Goal: Transaction & Acquisition: Purchase product/service

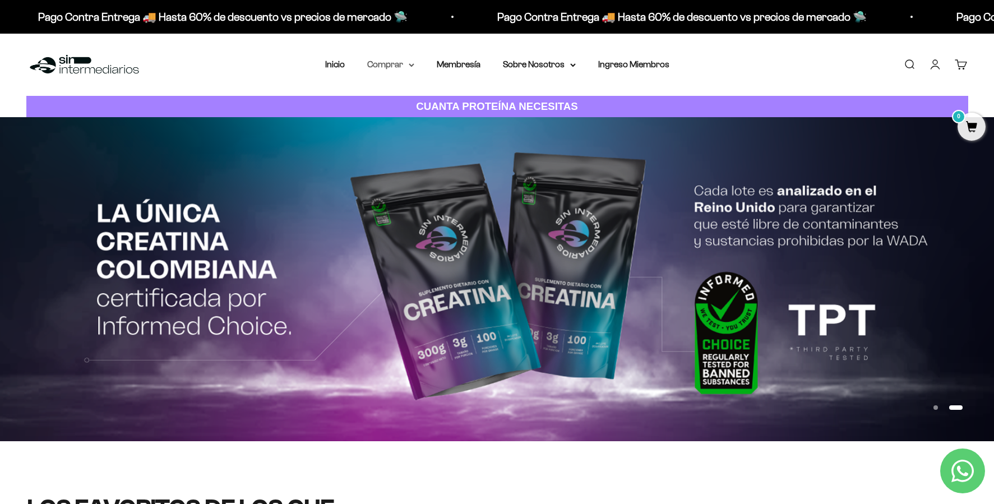
click at [381, 63] on summary "Comprar" at bounding box center [390, 64] width 47 height 15
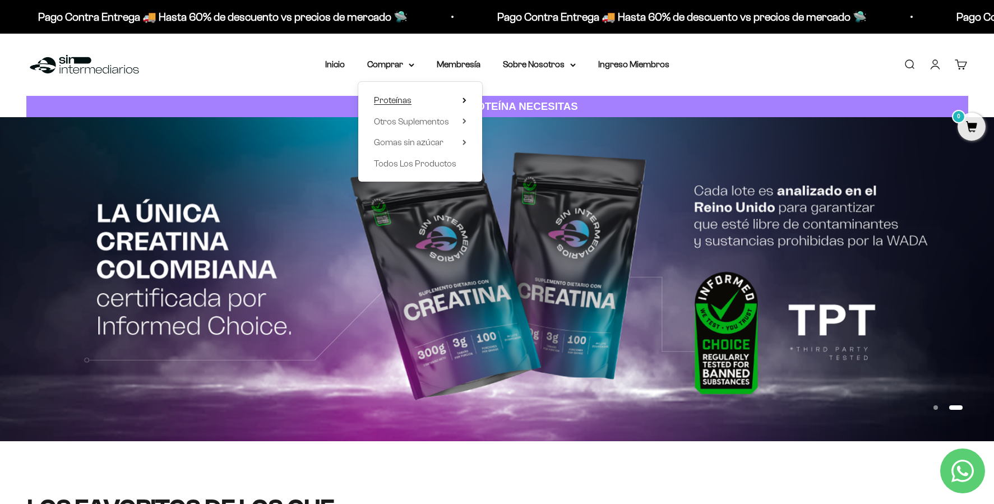
click at [403, 104] on summary "Proteínas" at bounding box center [420, 100] width 93 height 15
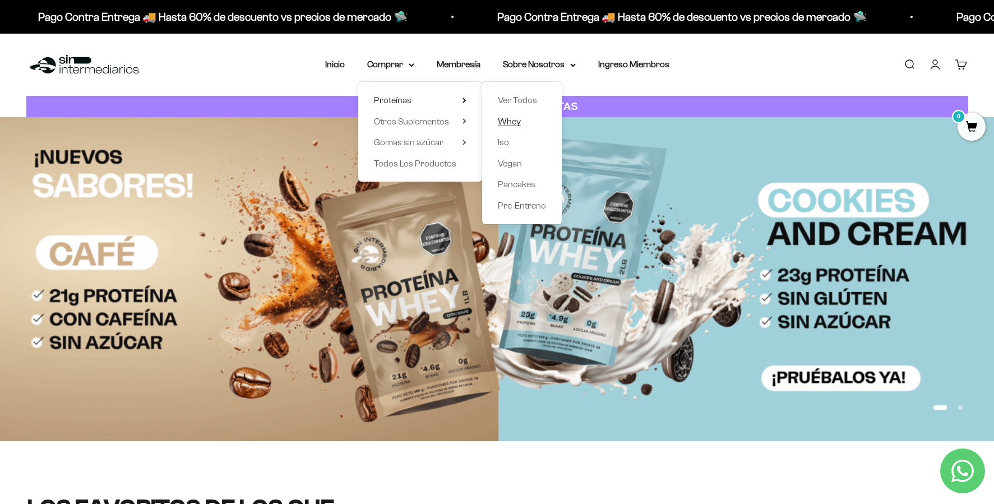
click at [500, 122] on span "Whey" at bounding box center [509, 122] width 23 height 10
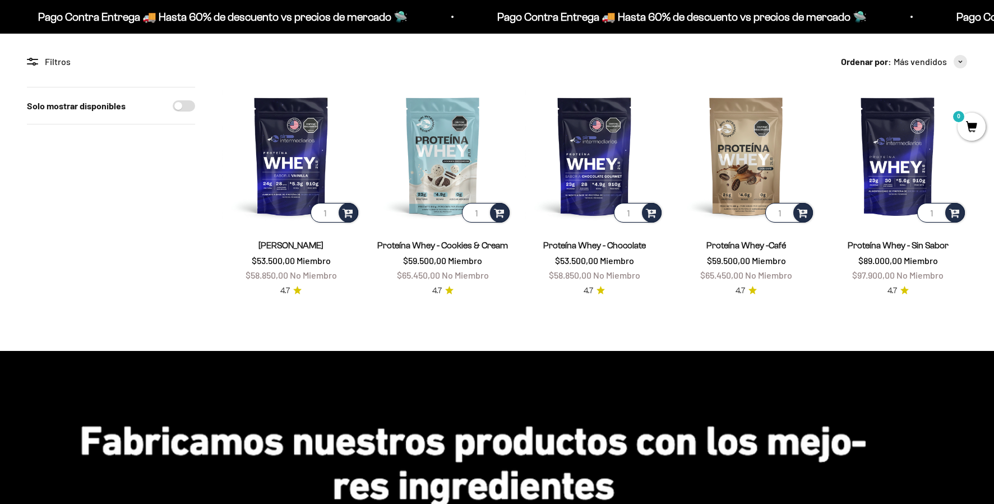
scroll to position [90, 0]
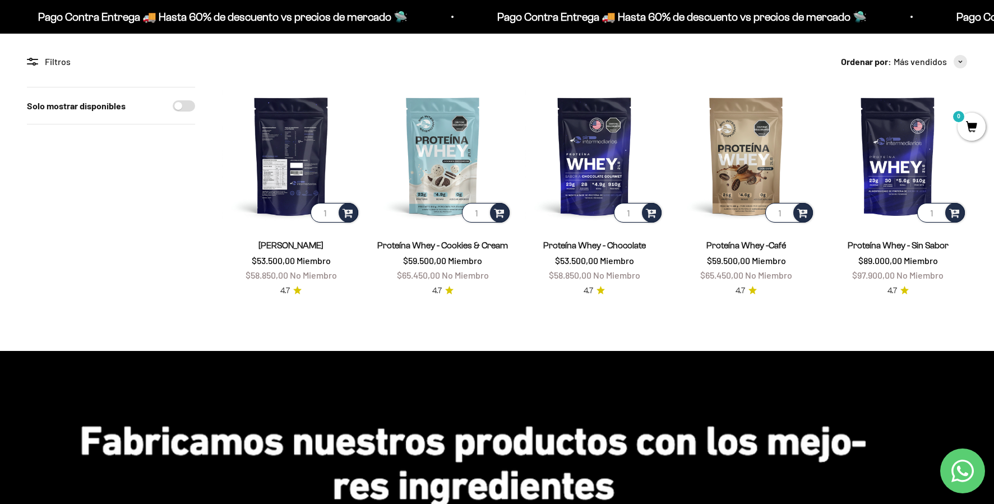
click at [282, 120] on img at bounding box center [291, 156] width 138 height 138
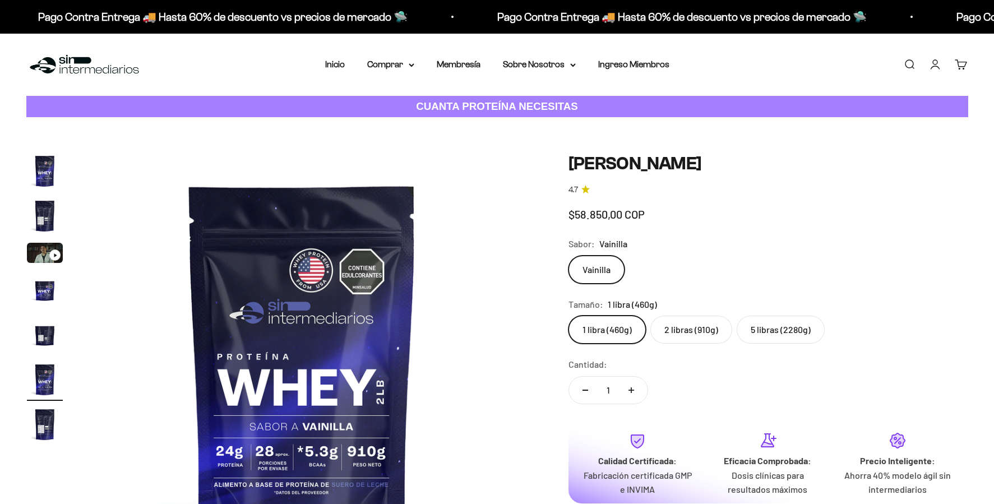
scroll to position [40, 0]
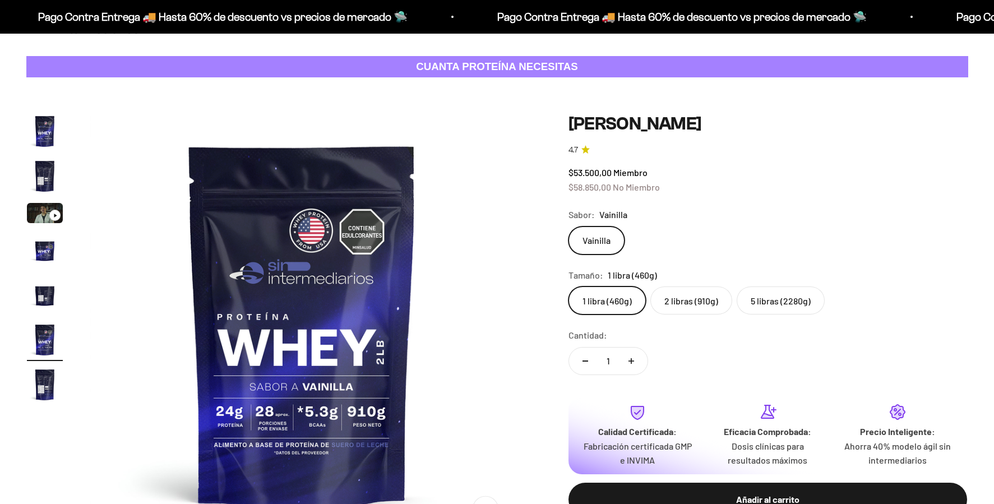
click at [793, 301] on label "5 libras (2280g)" at bounding box center [781, 301] width 88 height 28
click at [569, 287] on input "5 libras (2280g)" at bounding box center [568, 286] width 1 height 1
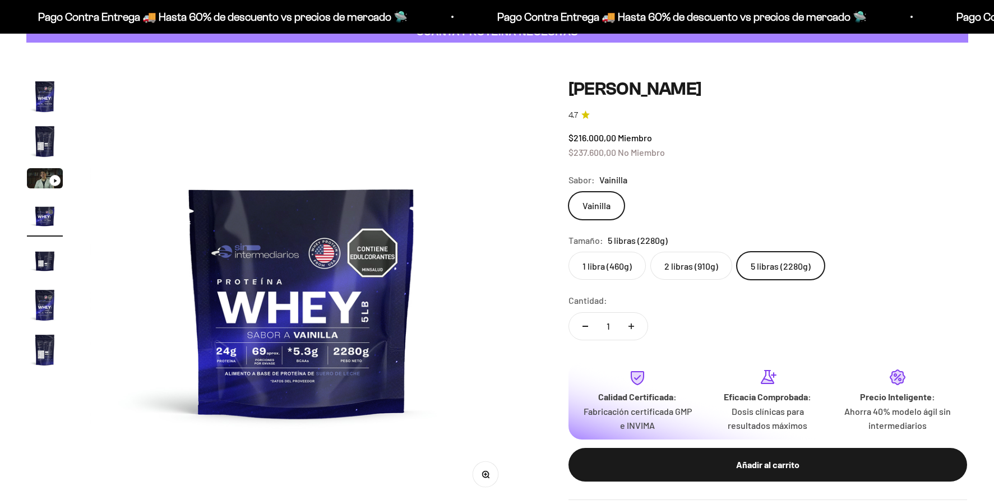
click at [698, 271] on label "2 libras (910g)" at bounding box center [691, 266] width 82 height 28
click at [569, 252] on input "2 libras (910g)" at bounding box center [568, 251] width 1 height 1
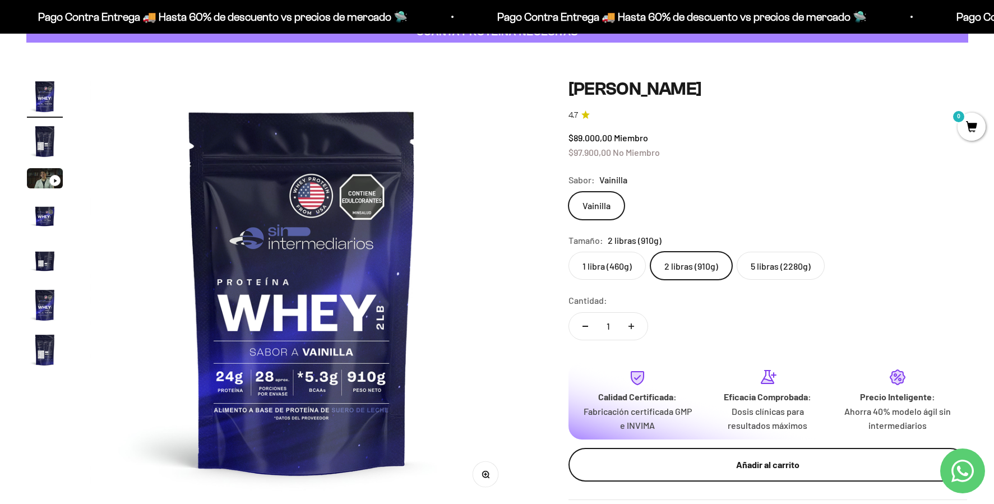
click at [794, 465] on div "Añadir al carrito" at bounding box center [768, 465] width 354 height 15
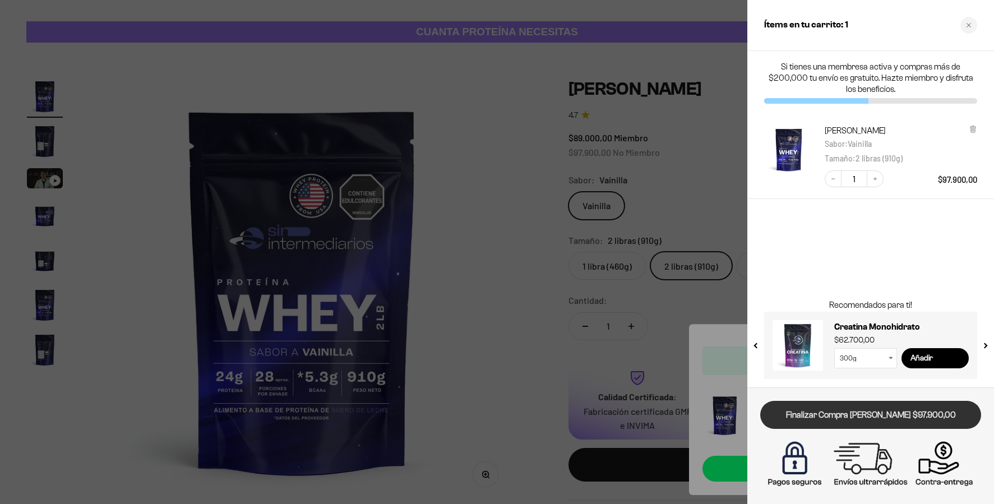
click at [898, 419] on link "Finalizar Compra Segura $97.900,00" at bounding box center [870, 415] width 221 height 29
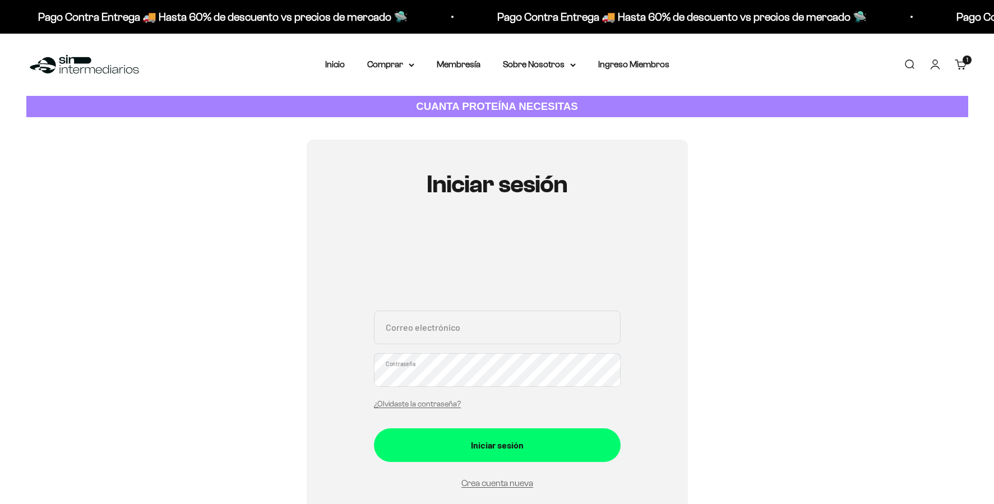
drag, startPoint x: 440, startPoint y: 335, endPoint x: 438, endPoint y: 344, distance: 9.0
click at [440, 335] on input "Correo electrónico" at bounding box center [497, 328] width 247 height 34
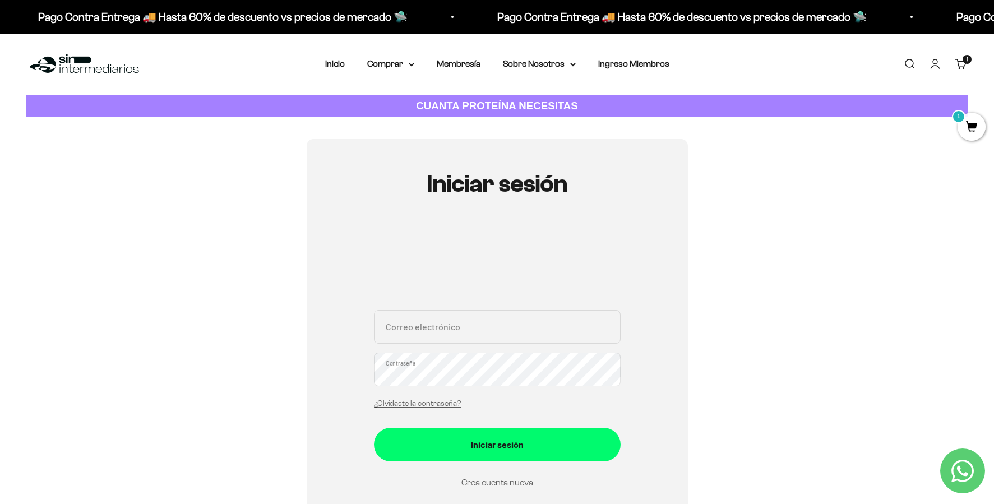
click at [444, 336] on input "Correo electrónico" at bounding box center [497, 327] width 247 height 34
type input "[EMAIL_ADDRESS][DOMAIN_NAME]"
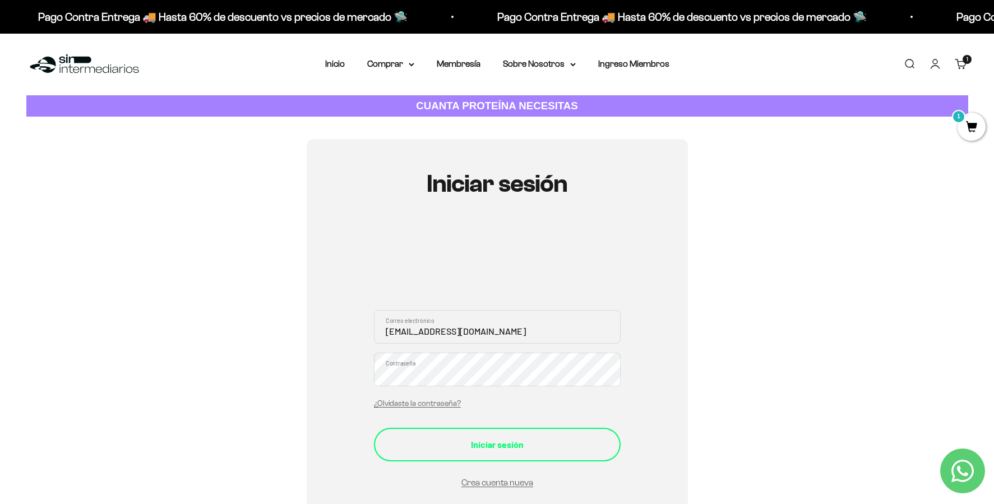
click at [552, 443] on div "Iniciar sesión" at bounding box center [497, 444] width 202 height 15
